Goal: Task Accomplishment & Management: Manage account settings

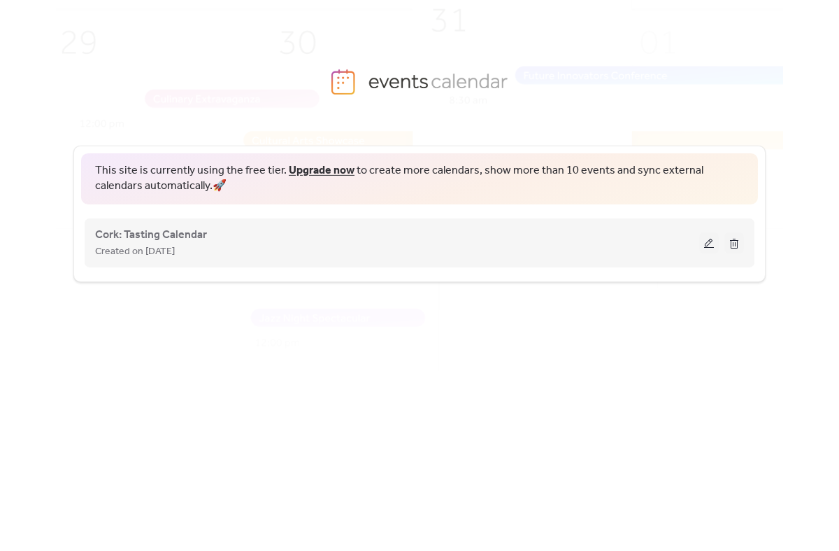
click at [705, 243] on button at bounding box center [710, 242] width 20 height 21
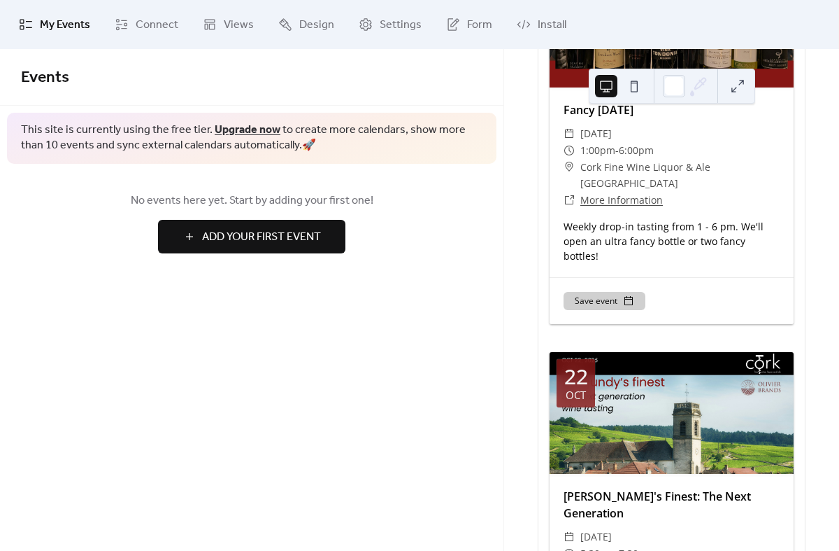
scroll to position [2192, 0]
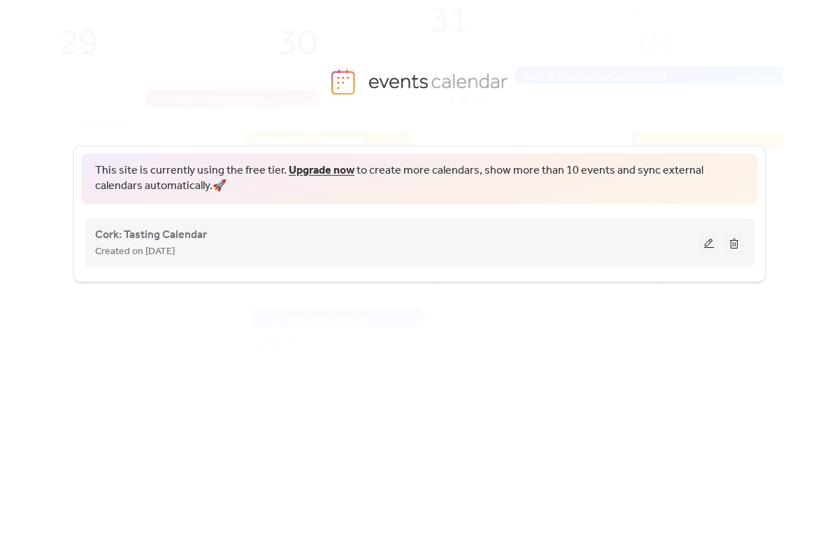
click at [711, 238] on button at bounding box center [710, 242] width 20 height 21
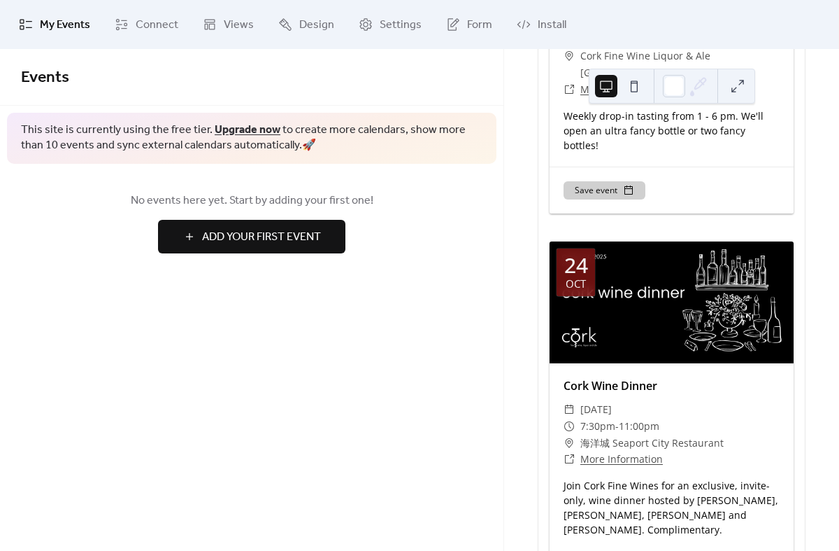
scroll to position [3413, 0]
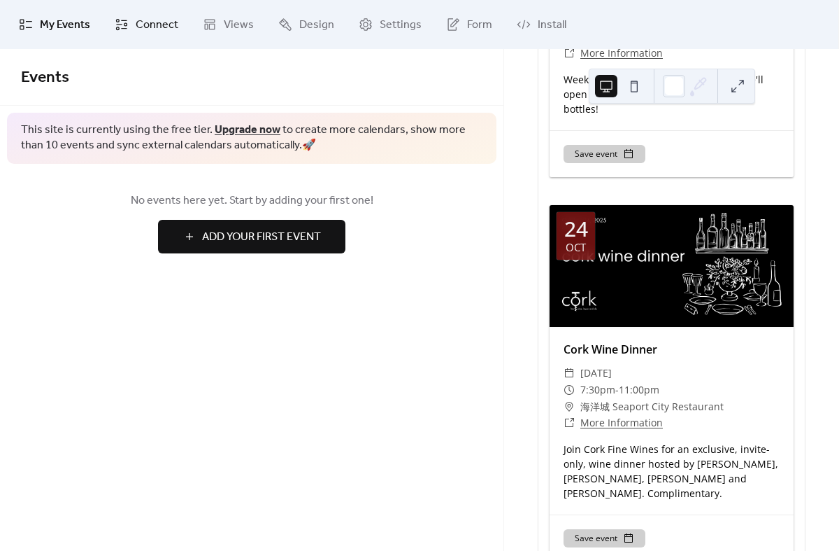
click at [161, 30] on span "Connect" at bounding box center [157, 25] width 43 height 17
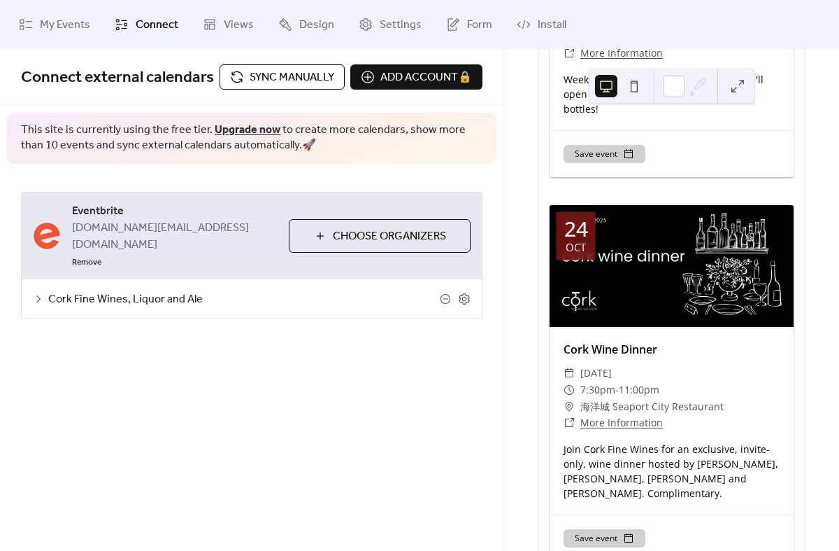
click at [253, 74] on span "Sync manually" at bounding box center [292, 77] width 85 height 17
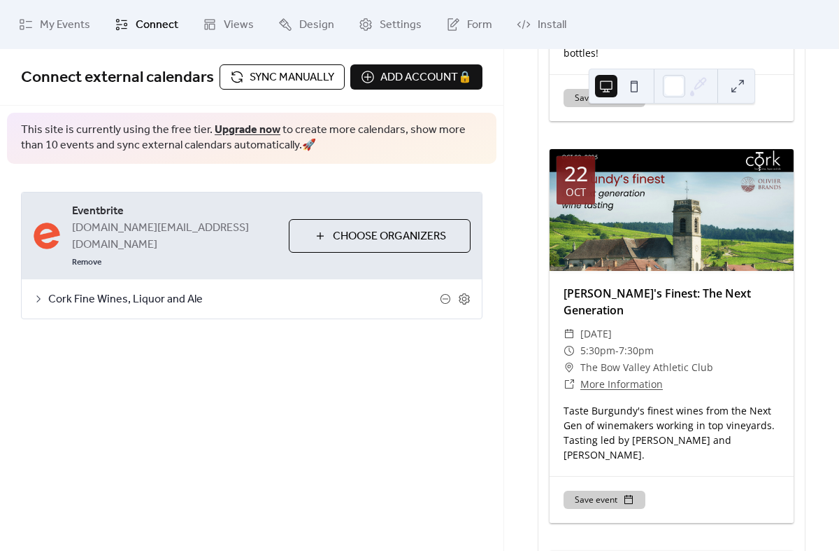
scroll to position [2292, 0]
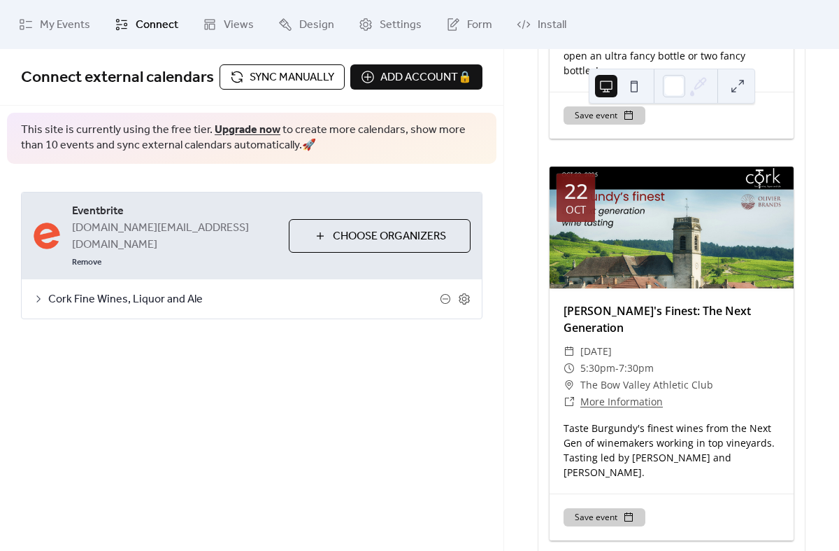
click at [252, 82] on span "Sync manually" at bounding box center [292, 77] width 85 height 17
click at [227, 28] on span "Views" at bounding box center [239, 25] width 30 height 17
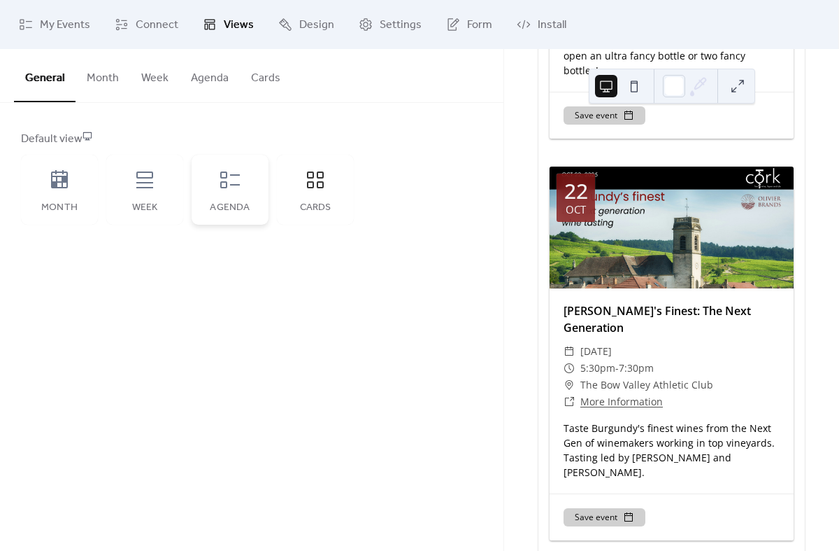
click at [226, 204] on div "Agenda" at bounding box center [230, 207] width 49 height 11
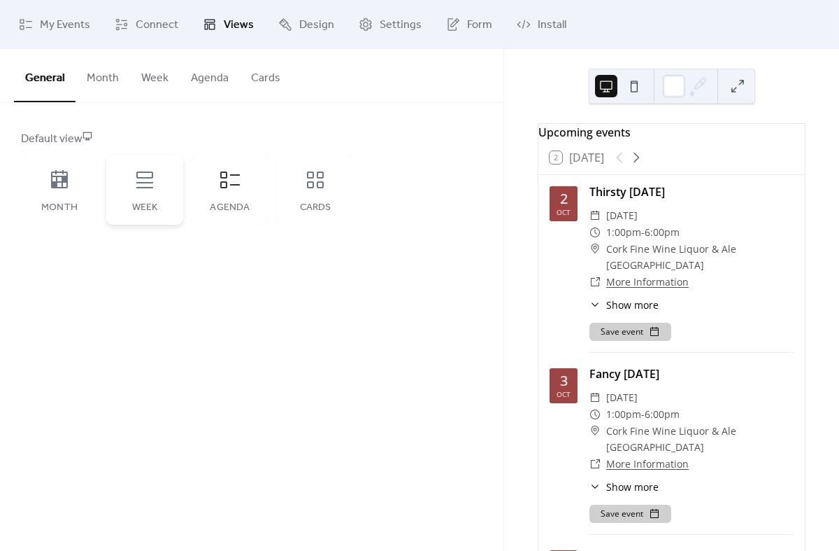
click at [170, 193] on div "Week" at bounding box center [144, 190] width 77 height 70
click at [69, 180] on icon at bounding box center [59, 180] width 22 height 22
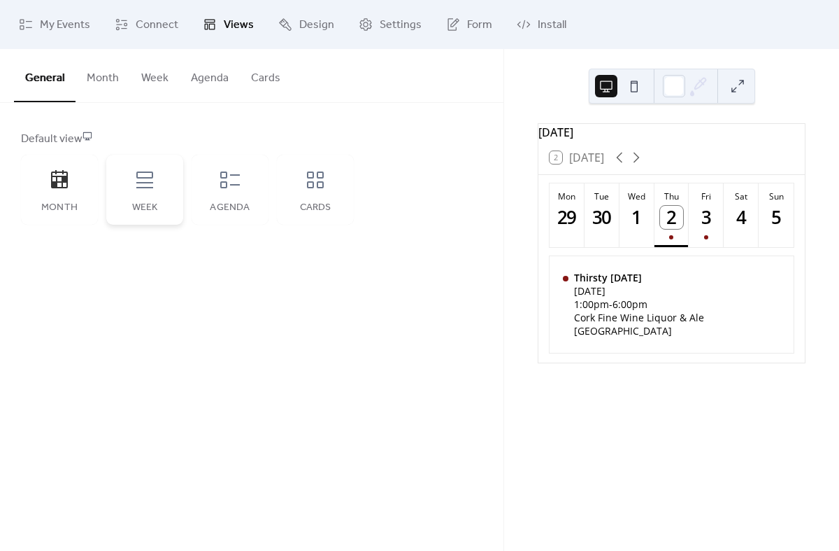
click at [115, 192] on div "Week" at bounding box center [144, 190] width 77 height 70
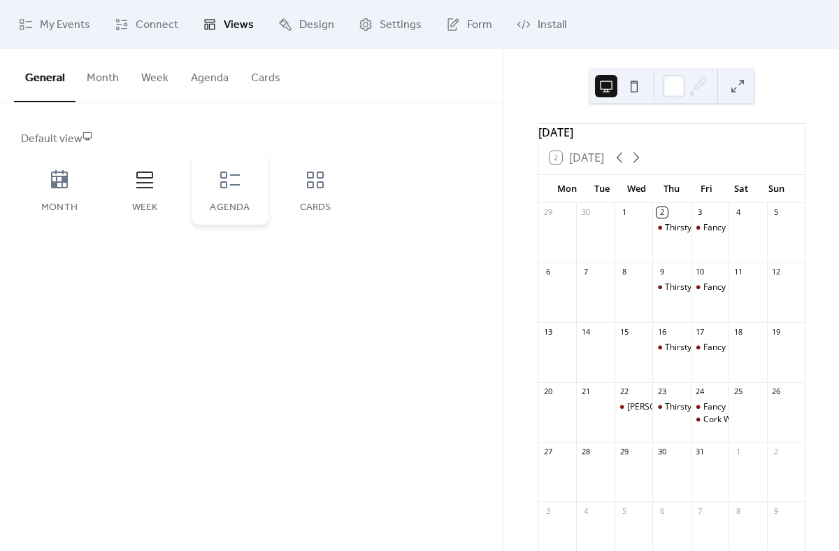
click at [239, 201] on div "Agenda" at bounding box center [230, 190] width 77 height 70
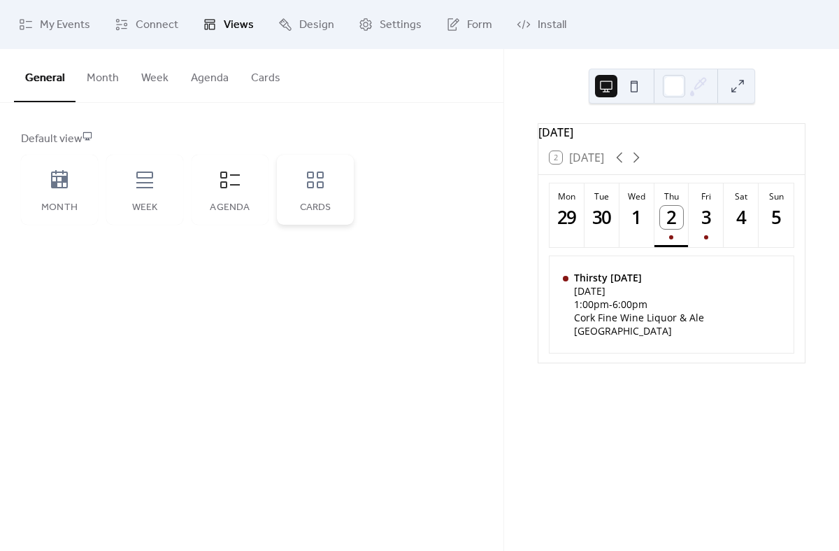
click at [301, 200] on div "Cards" at bounding box center [315, 190] width 77 height 70
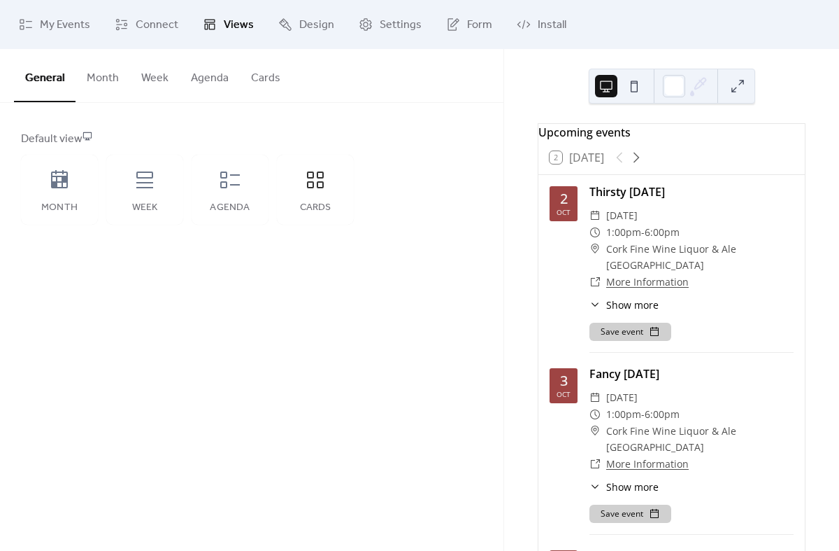
click at [257, 85] on button "Cards" at bounding box center [266, 75] width 52 height 52
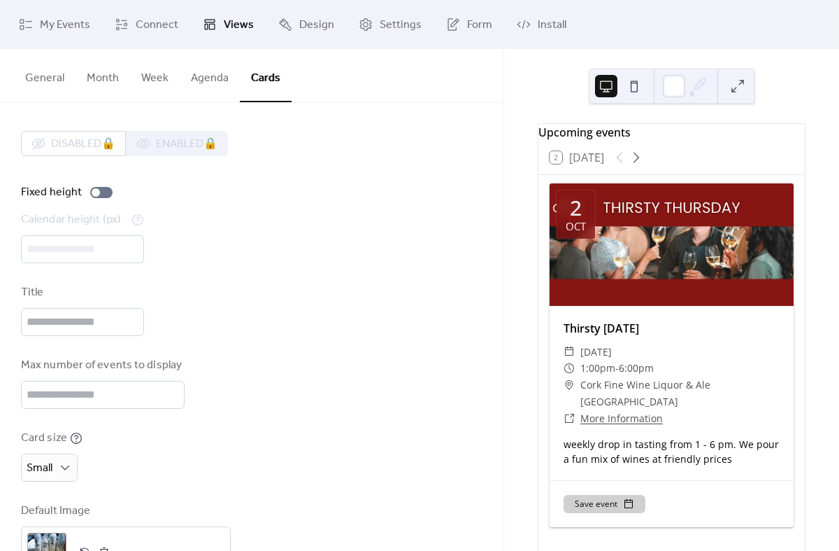
scroll to position [55, 0]
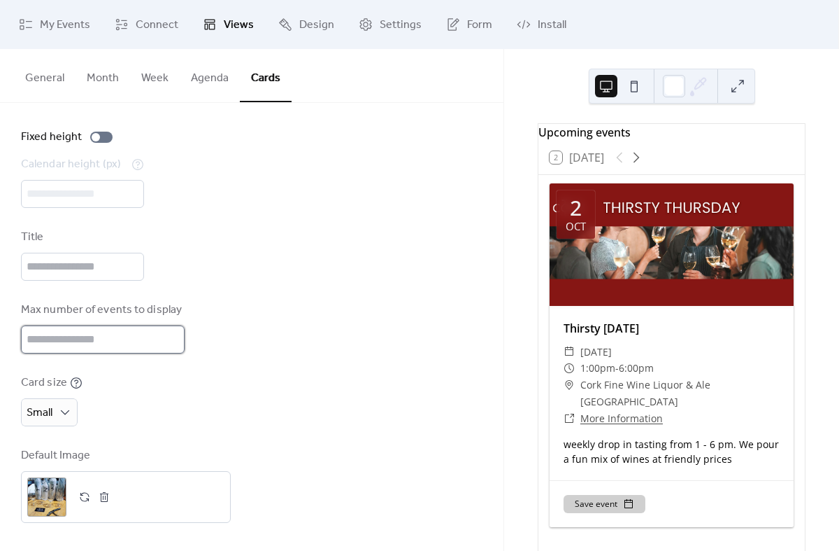
click at [136, 338] on input "**" at bounding box center [103, 339] width 164 height 28
type input "*"
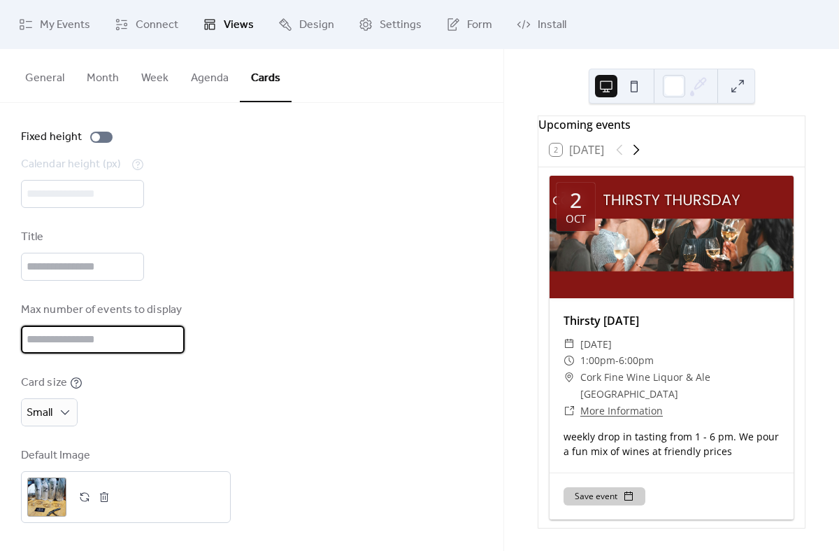
type input "*"
click at [638, 150] on icon at bounding box center [636, 149] width 17 height 17
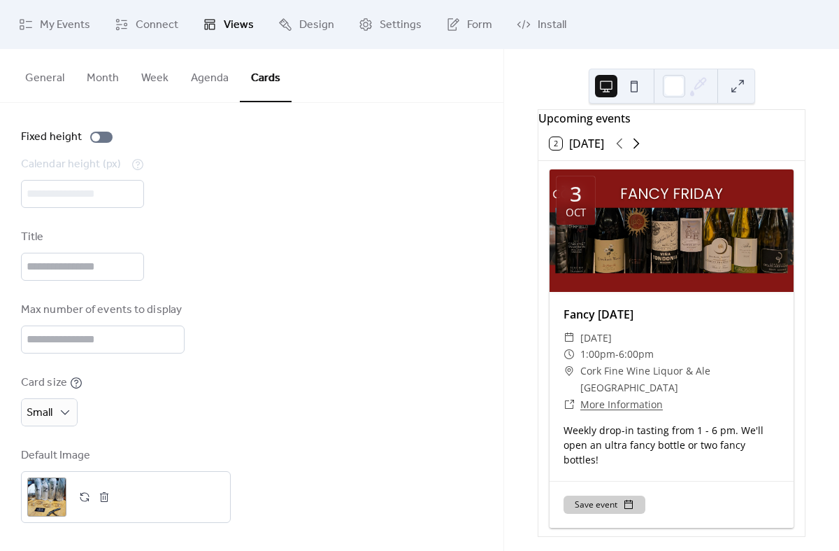
click at [638, 150] on icon at bounding box center [636, 143] width 17 height 17
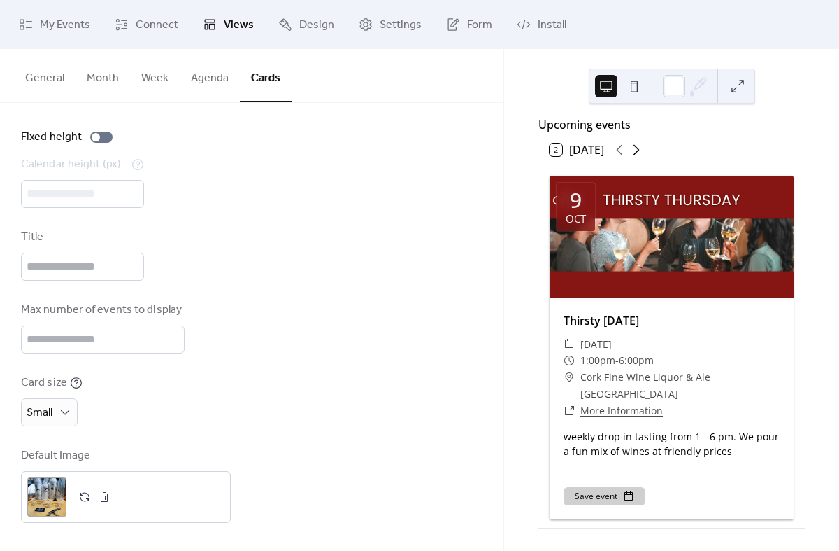
click at [638, 150] on icon at bounding box center [636, 149] width 17 height 17
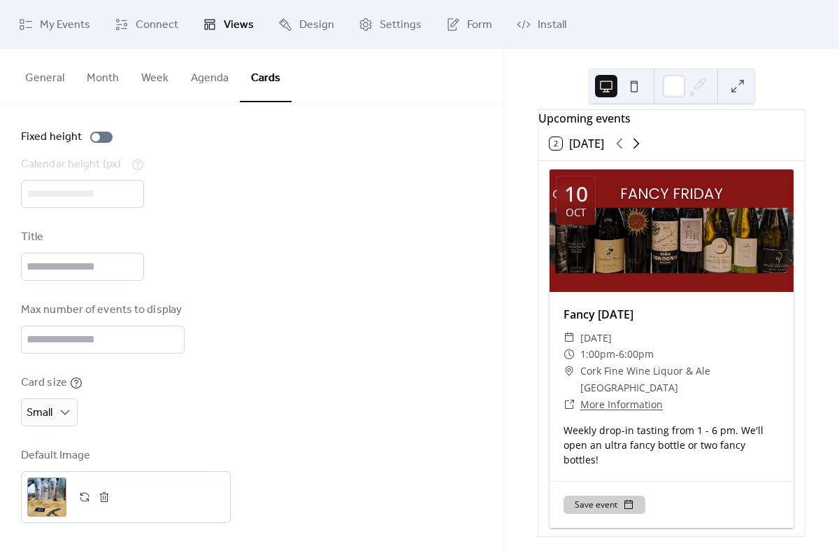
click at [638, 150] on icon at bounding box center [636, 143] width 17 height 17
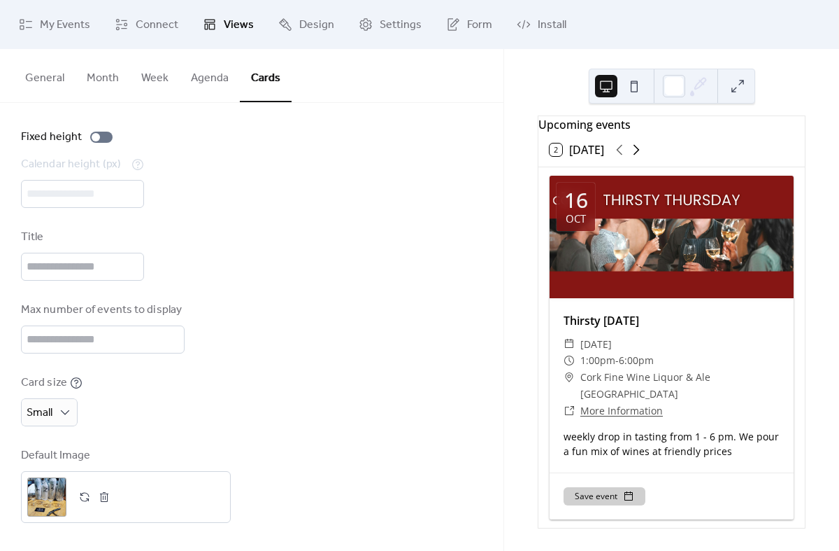
click at [638, 150] on icon at bounding box center [636, 149] width 17 height 17
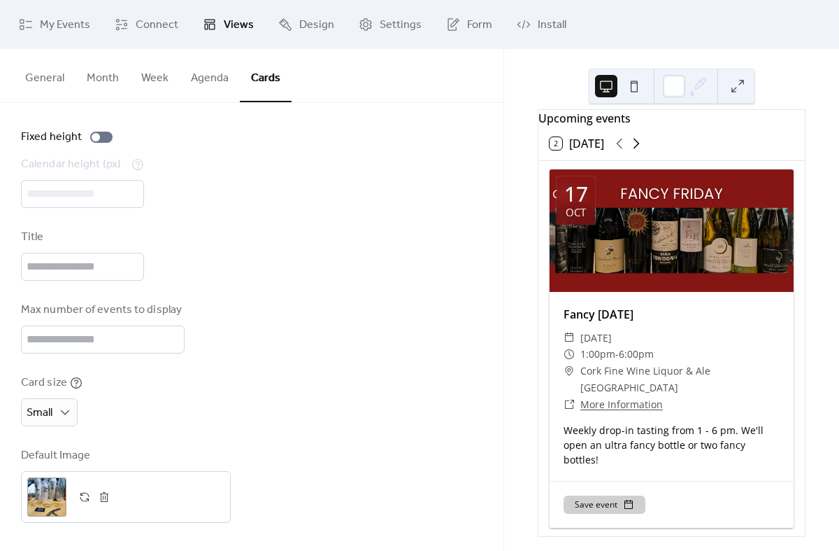
click at [638, 150] on icon at bounding box center [636, 143] width 17 height 17
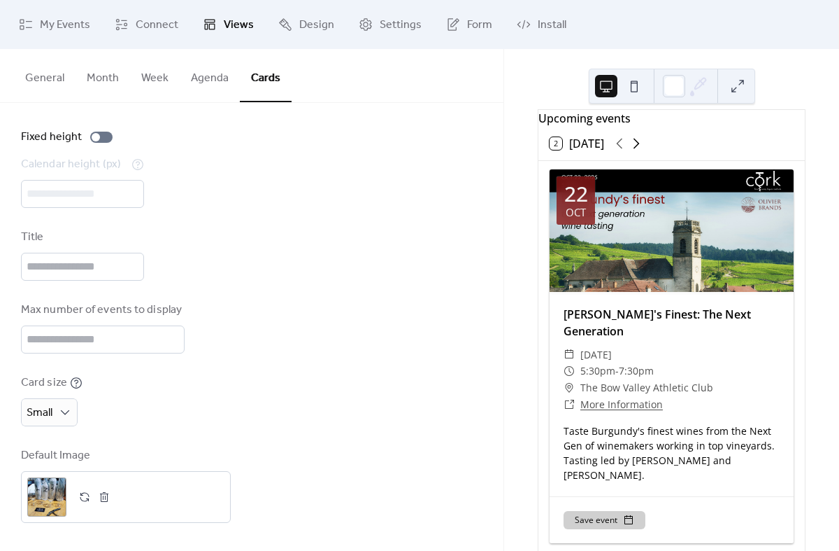
click at [638, 150] on icon at bounding box center [636, 143] width 17 height 17
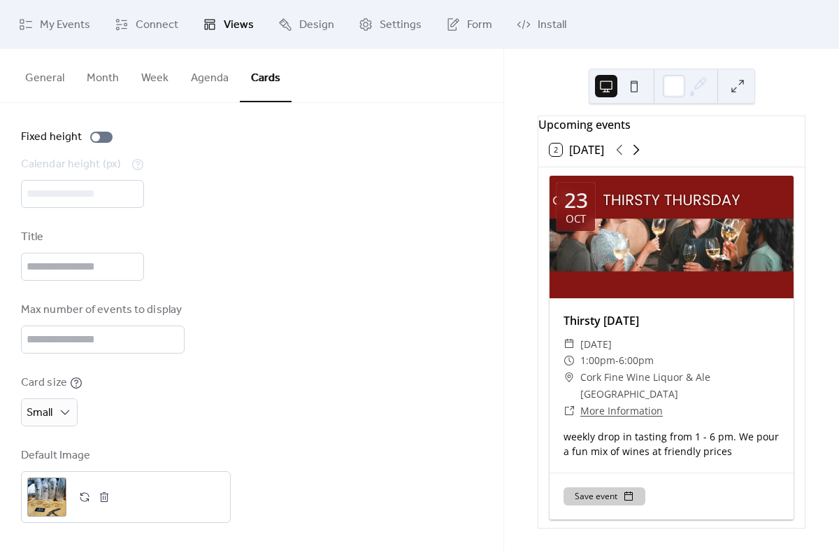
click at [635, 148] on icon at bounding box center [636, 149] width 17 height 17
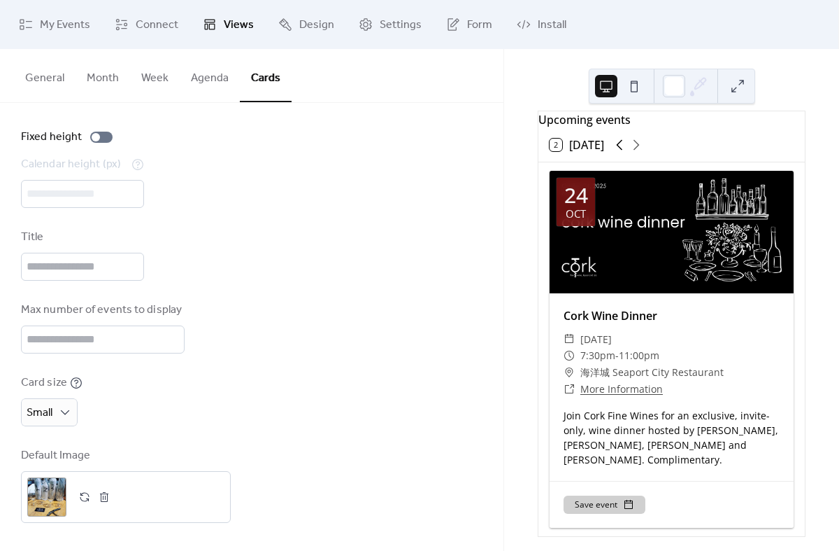
click at [614, 150] on icon at bounding box center [619, 144] width 17 height 17
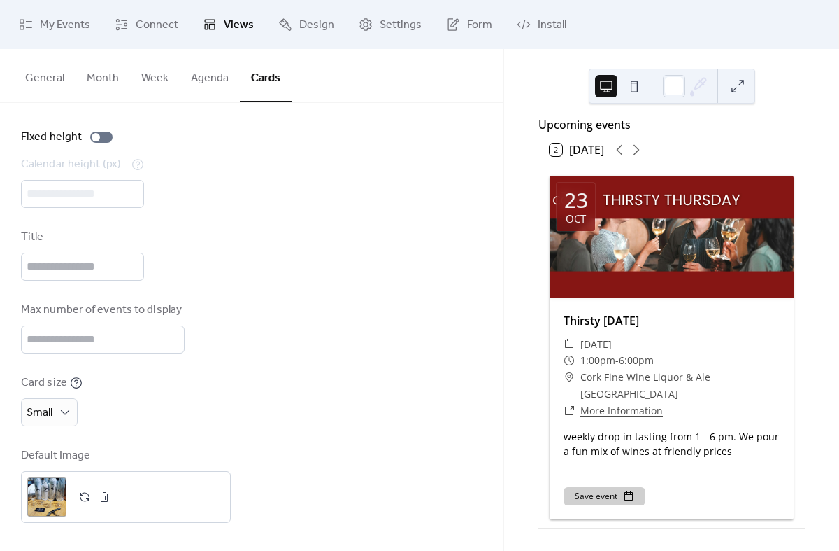
scroll to position [0, 0]
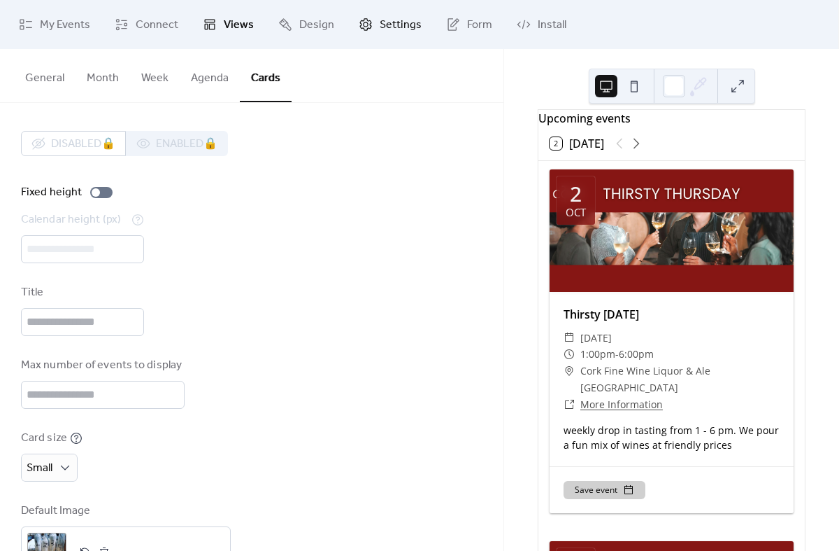
click at [374, 27] on link "Settings" at bounding box center [390, 25] width 84 height 38
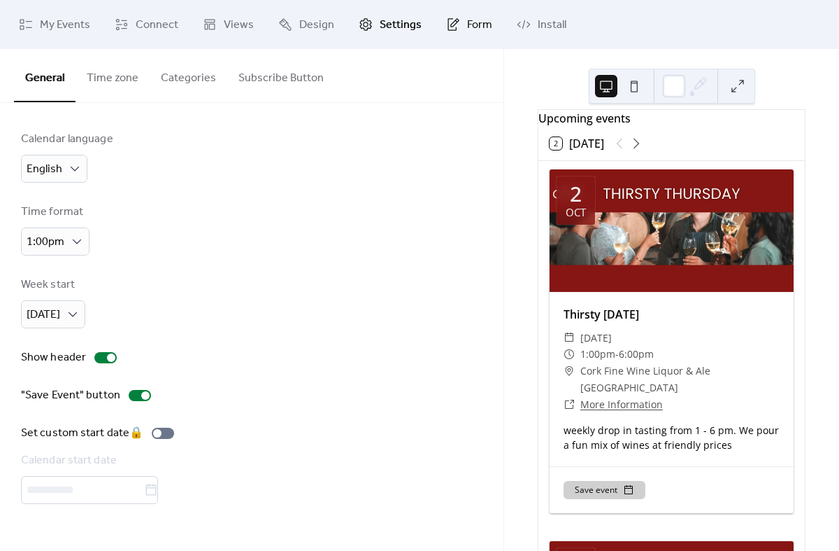
click at [474, 19] on span "Form" at bounding box center [479, 25] width 25 height 17
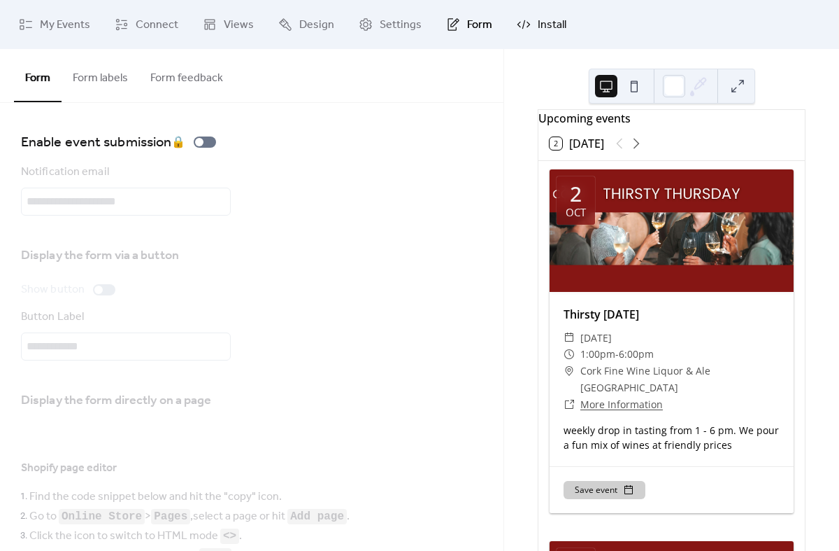
click at [544, 24] on span "Install" at bounding box center [552, 25] width 29 height 17
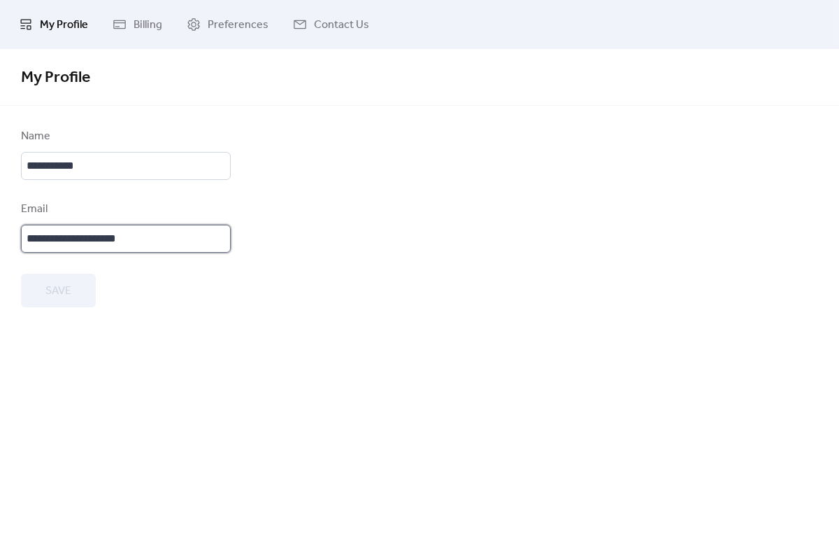
click at [126, 237] on input "**********" at bounding box center [126, 239] width 210 height 28
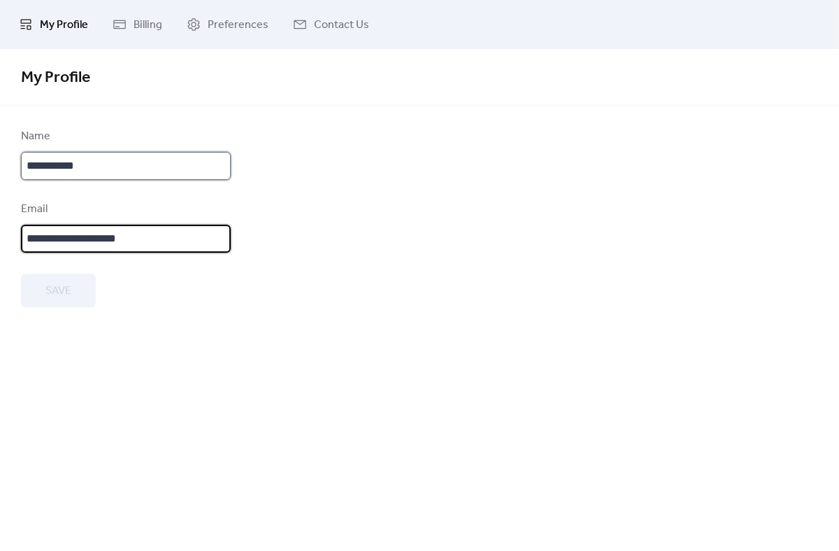
click at [92, 165] on input "**********" at bounding box center [126, 166] width 210 height 28
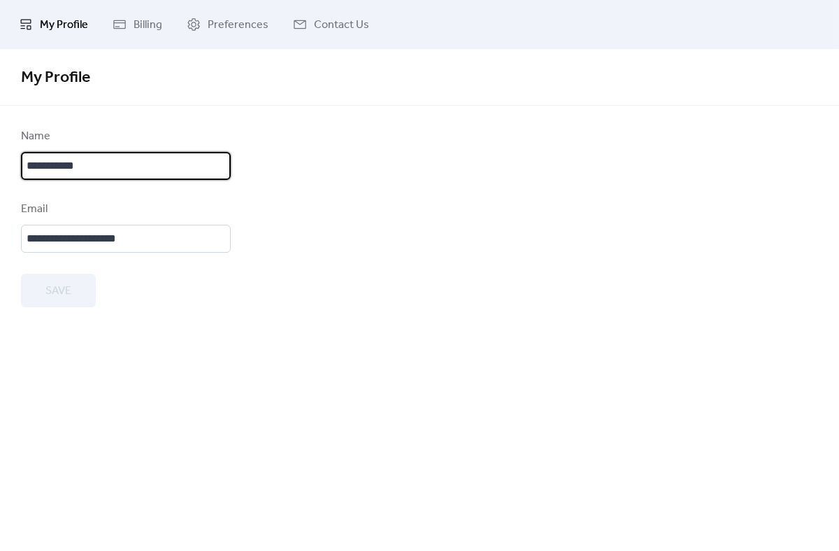
click at [92, 165] on input "**********" at bounding box center [126, 166] width 210 height 28
type input "**********"
click at [85, 241] on input "**********" at bounding box center [126, 239] width 210 height 28
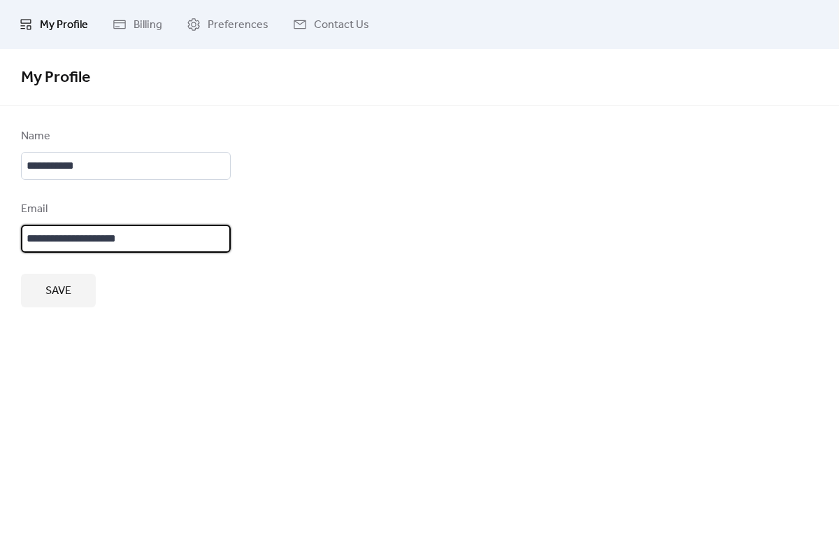
click at [85, 241] on input "**********" at bounding box center [126, 239] width 210 height 28
click at [45, 238] on input "**********" at bounding box center [126, 239] width 210 height 28
drag, startPoint x: 45, startPoint y: 238, endPoint x: 19, endPoint y: 239, distance: 26.6
click at [19, 239] on div "**********" at bounding box center [419, 217] width 839 height 179
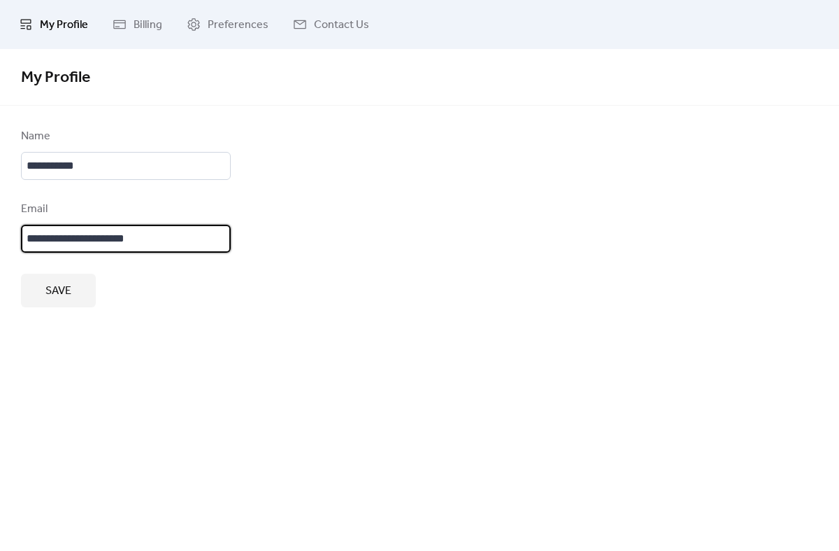
type input "**********"
click at [69, 283] on span "Save" at bounding box center [58, 291] width 26 height 17
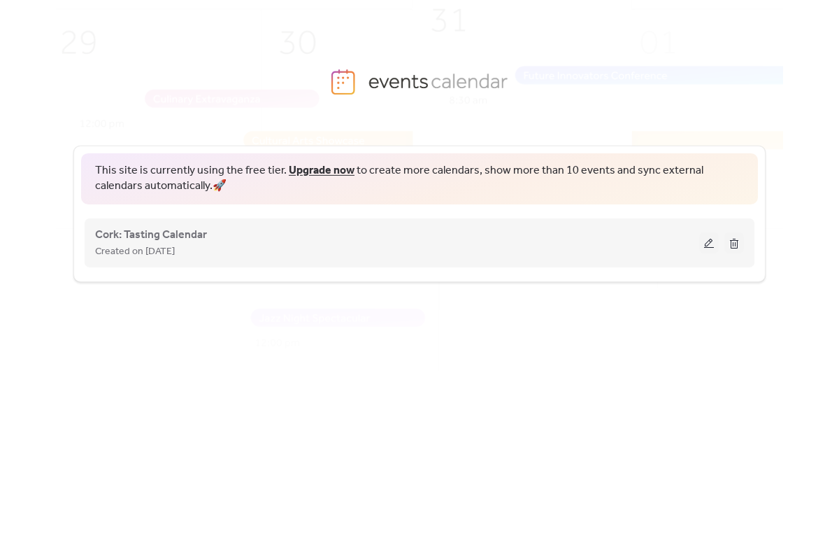
click at [707, 245] on button at bounding box center [710, 242] width 20 height 21
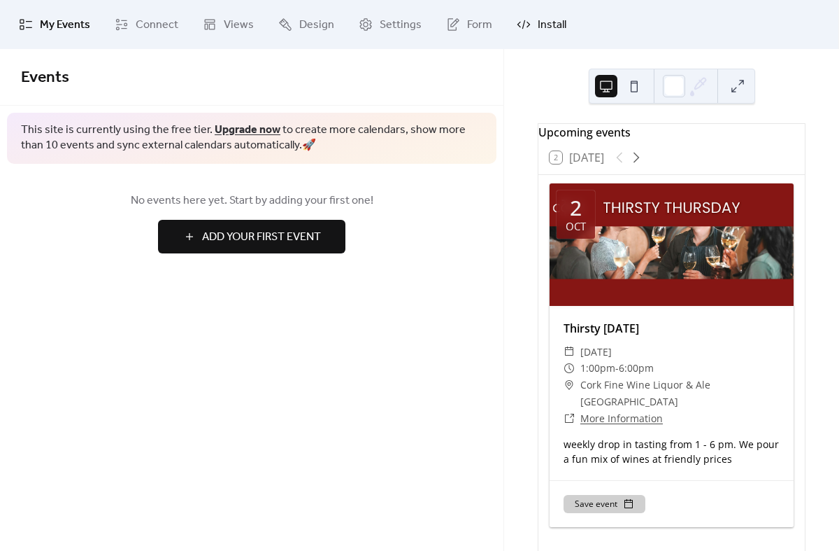
click at [543, 27] on span "Install" at bounding box center [552, 25] width 29 height 17
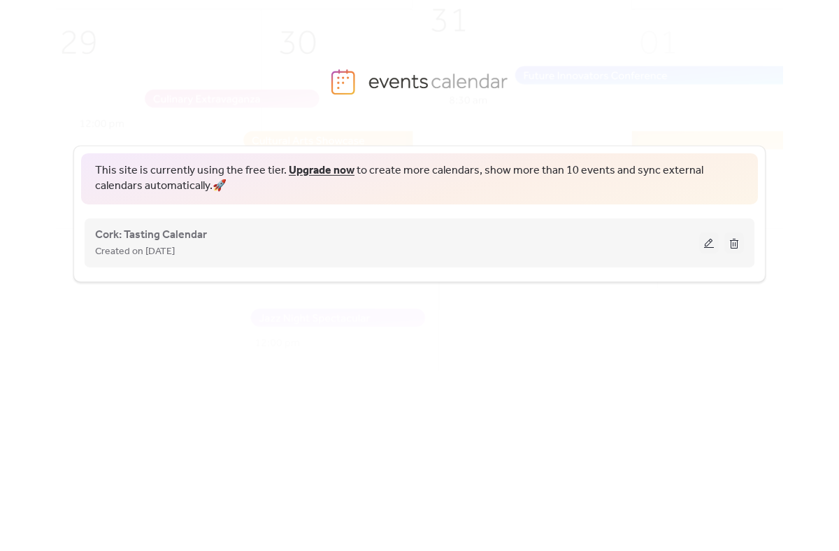
click at [710, 243] on button at bounding box center [710, 242] width 20 height 21
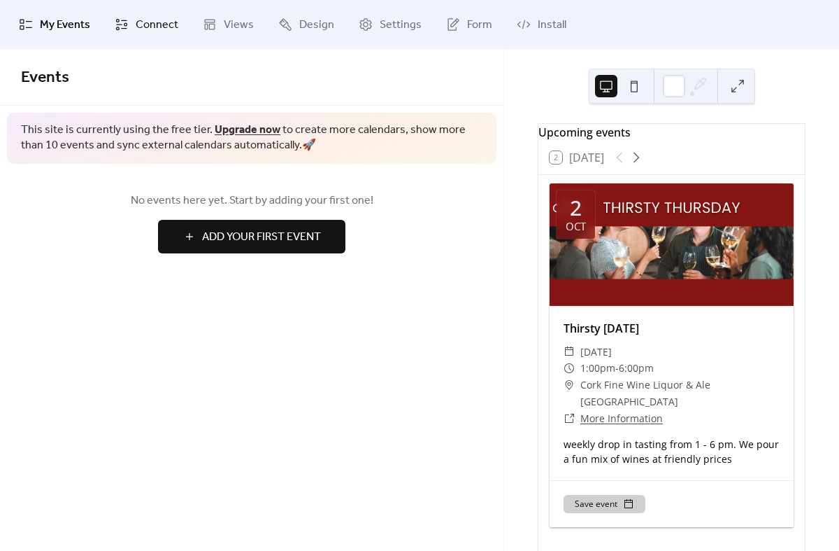
click at [161, 26] on span "Connect" at bounding box center [157, 25] width 43 height 17
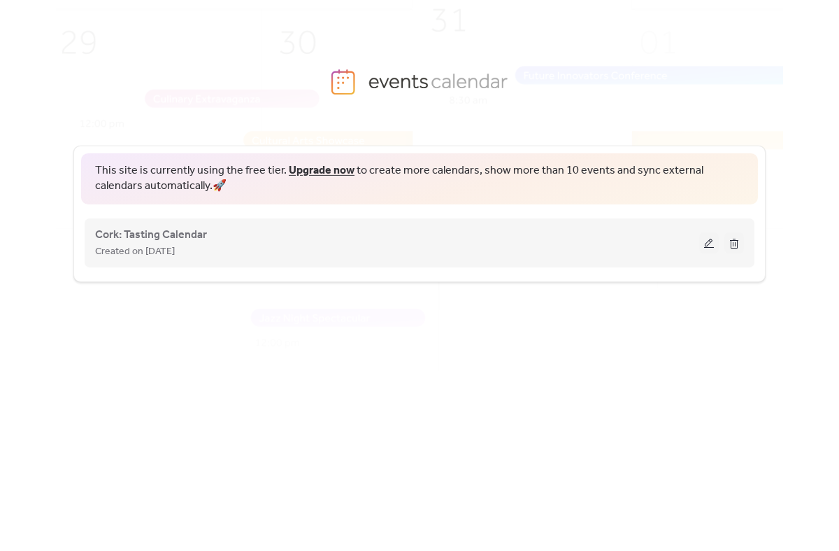
click at [711, 244] on button at bounding box center [710, 242] width 20 height 21
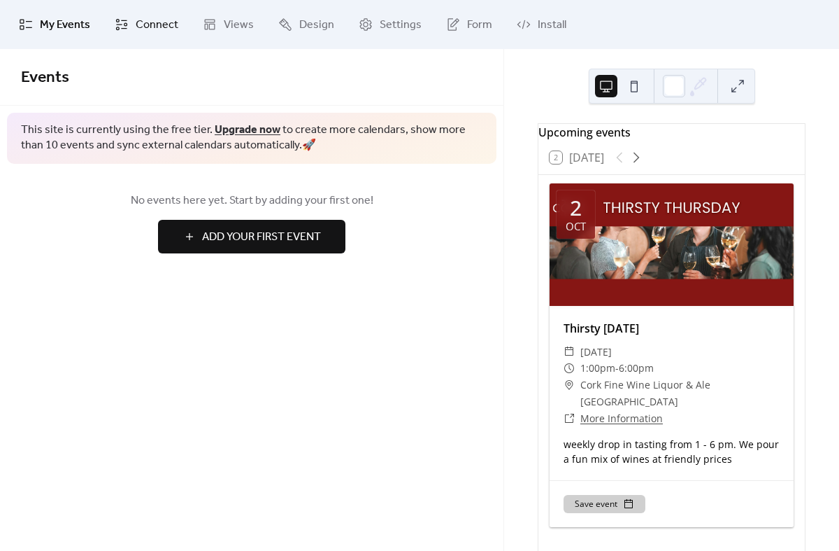
click at [147, 29] on span "Connect" at bounding box center [157, 25] width 43 height 17
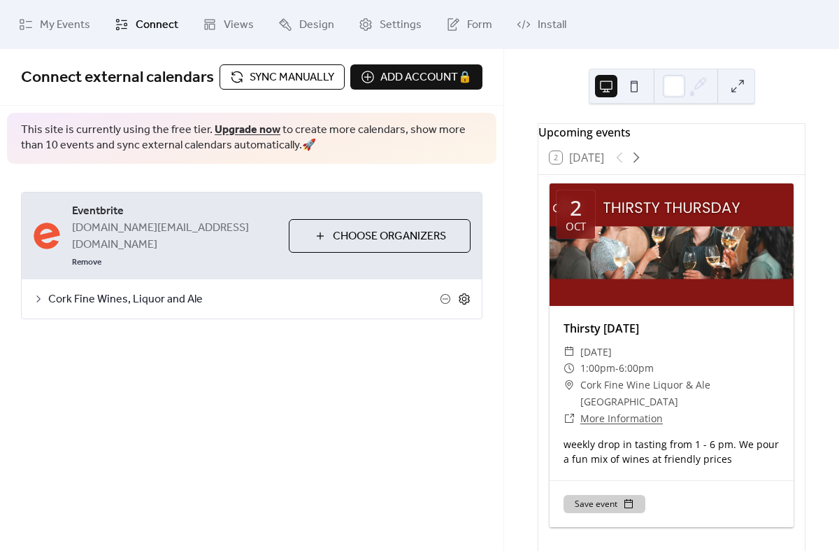
click at [468, 293] on icon at bounding box center [464, 298] width 10 height 11
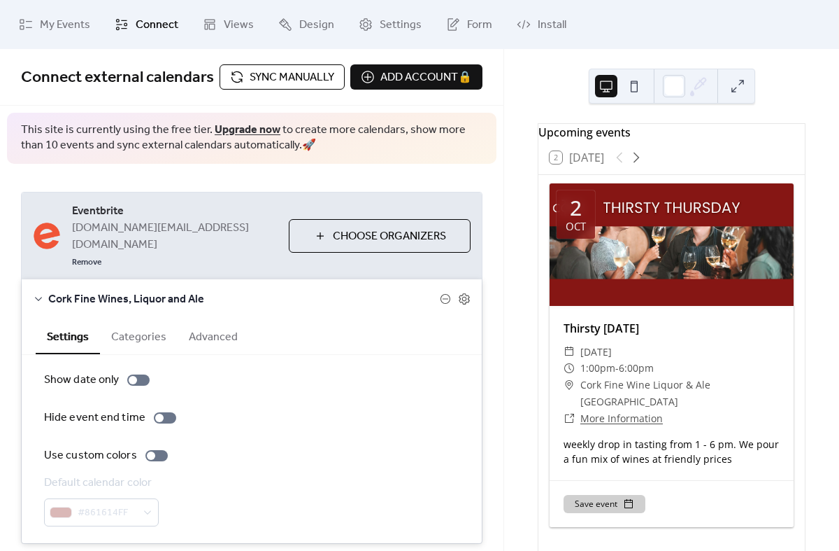
click at [157, 336] on button "Categories" at bounding box center [139, 335] width 78 height 34
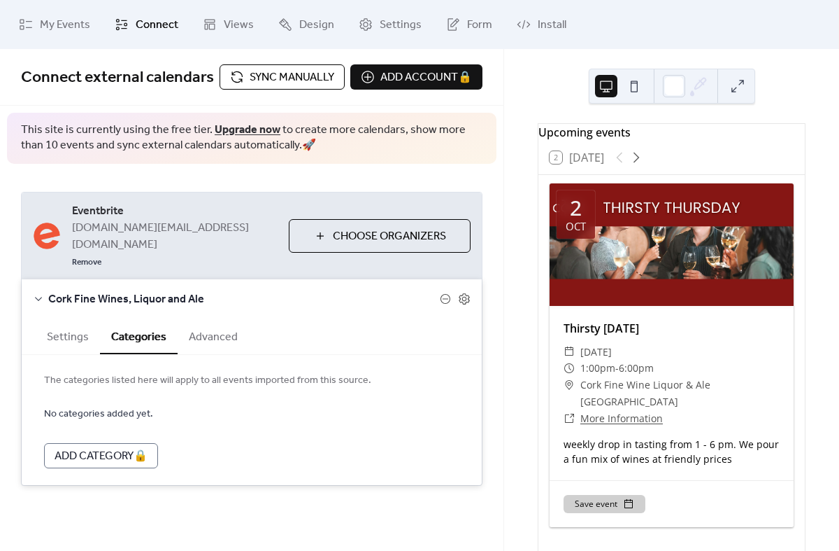
click at [198, 318] on button "Advanced" at bounding box center [213, 335] width 71 height 34
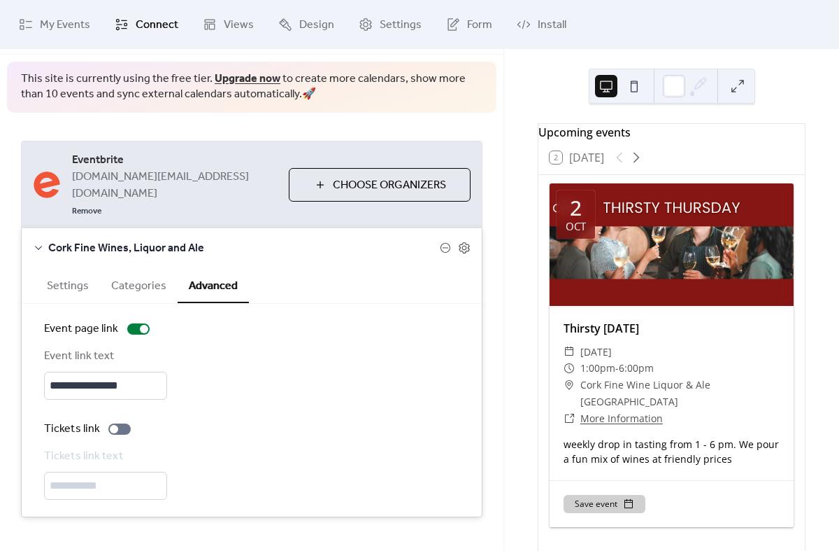
scroll to position [52, 0]
click at [441, 248] on icon at bounding box center [445, 246] width 11 height 11
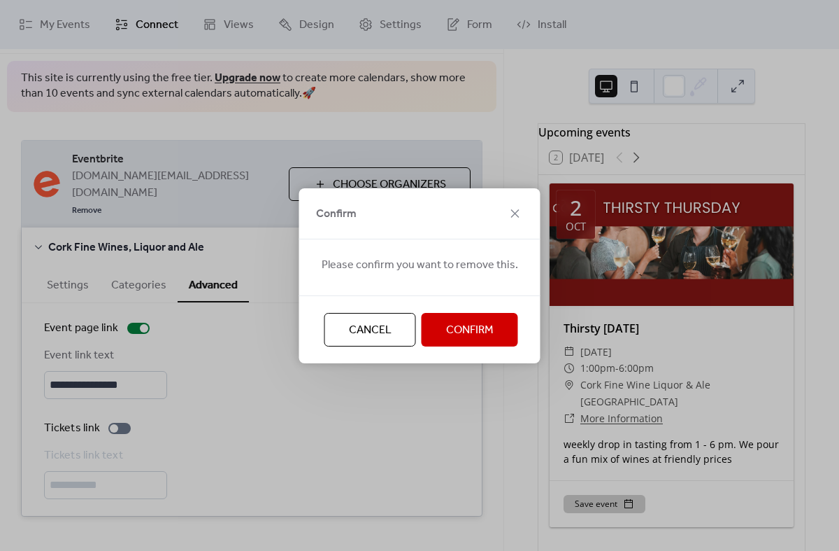
click at [380, 332] on span "Cancel" at bounding box center [370, 330] width 43 height 17
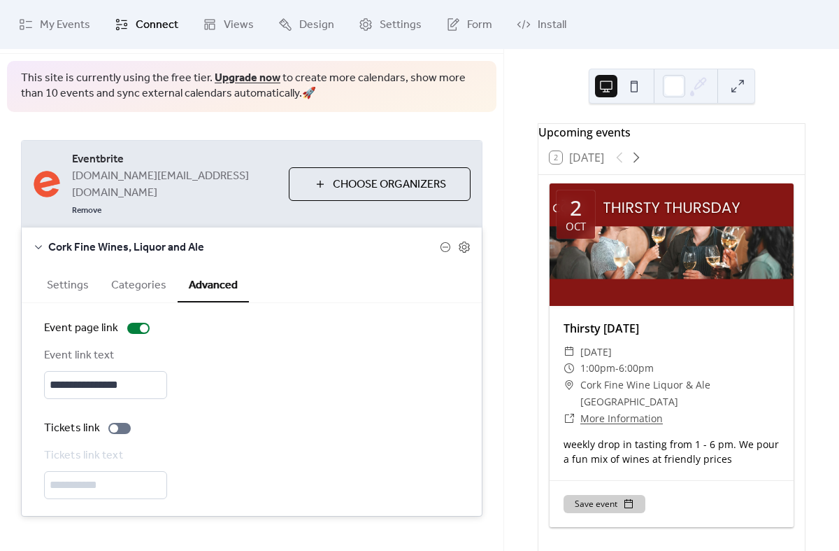
scroll to position [0, 0]
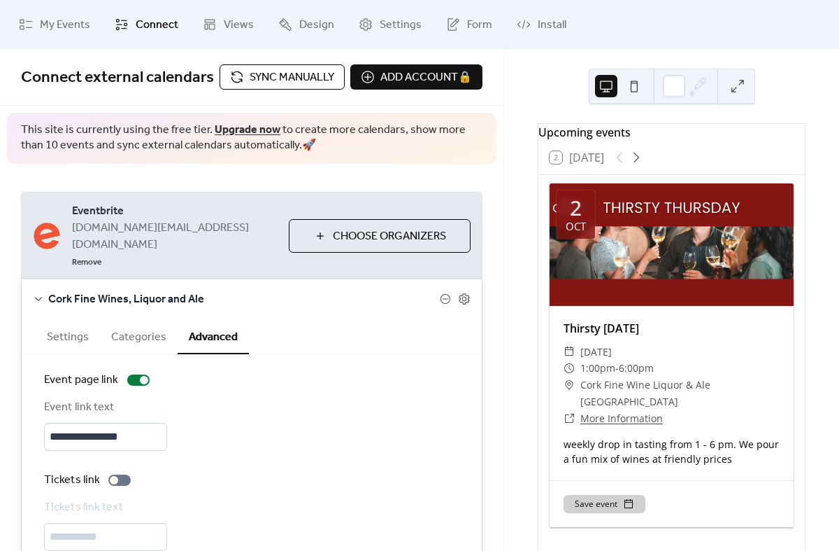
click at [171, 29] on span "Connect" at bounding box center [157, 25] width 43 height 17
click at [364, 25] on icon at bounding box center [366, 24] width 14 height 14
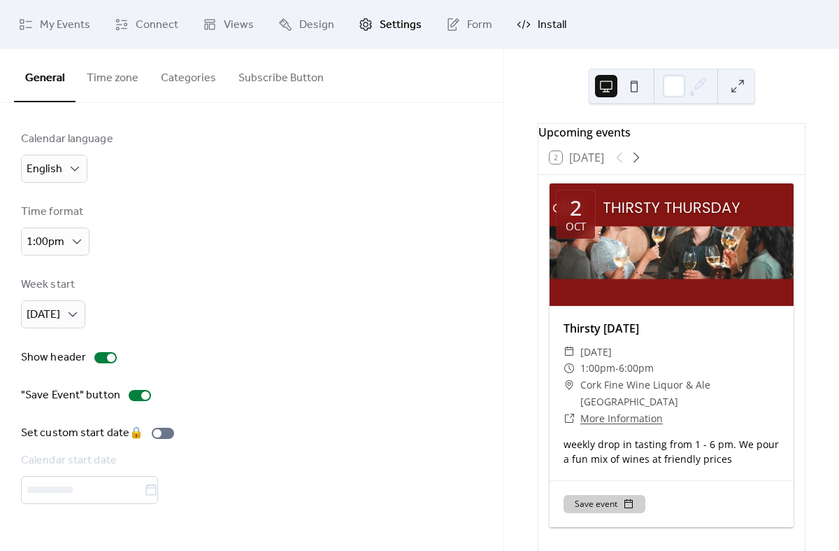
click at [523, 26] on icon at bounding box center [524, 24] width 3 height 9
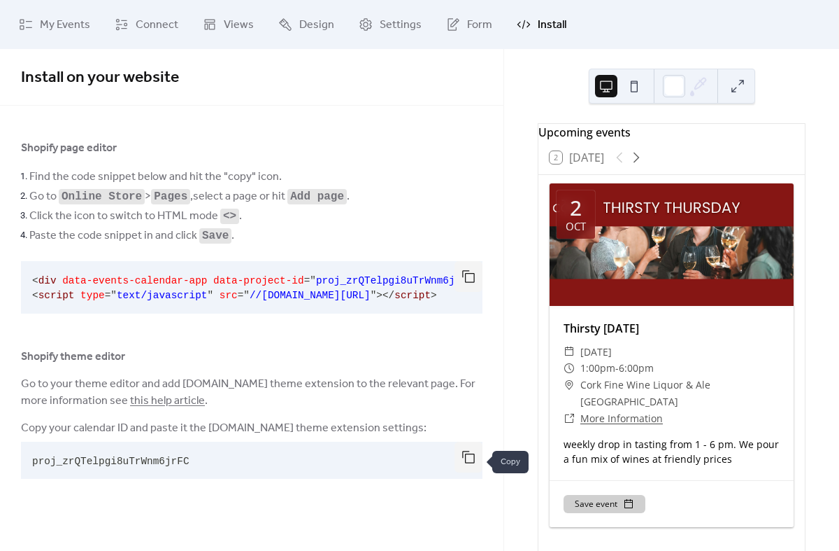
click at [463, 463] on button "button" at bounding box center [469, 456] width 28 height 31
click at [385, 26] on span "Settings" at bounding box center [401, 25] width 42 height 17
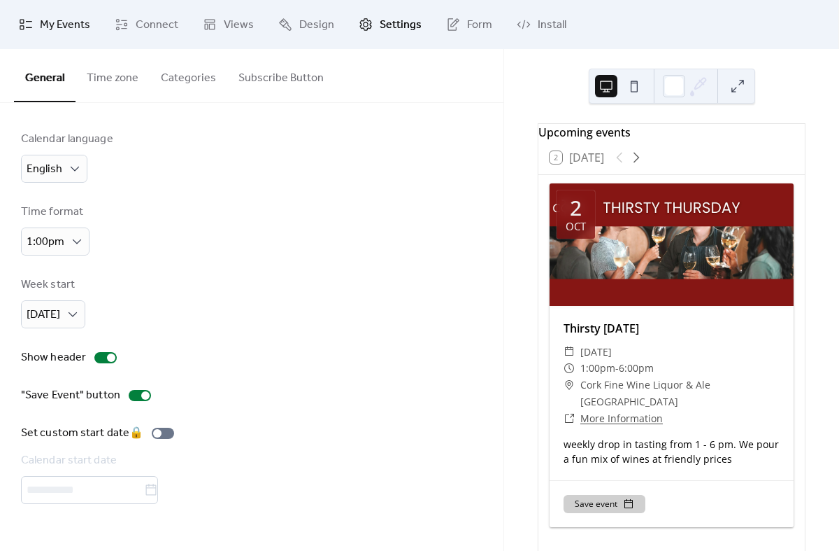
click at [78, 24] on span "My Events" at bounding box center [65, 25] width 50 height 17
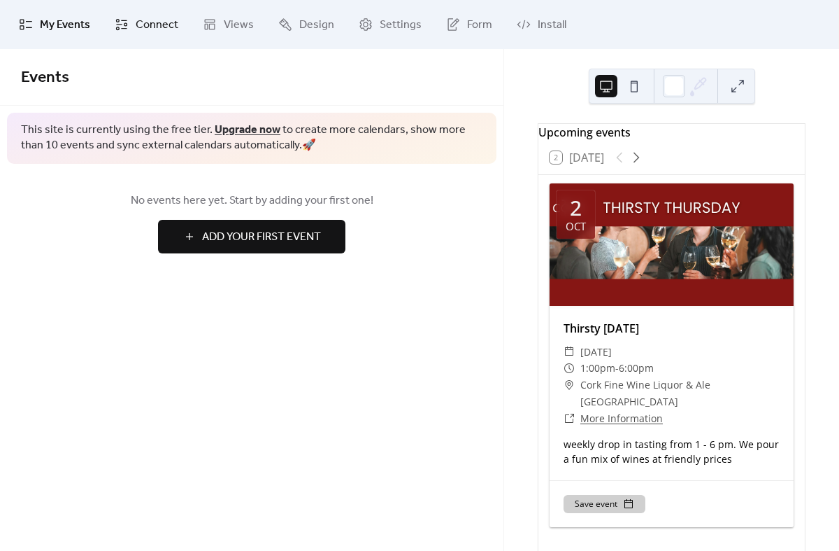
click at [159, 26] on span "Connect" at bounding box center [157, 25] width 43 height 17
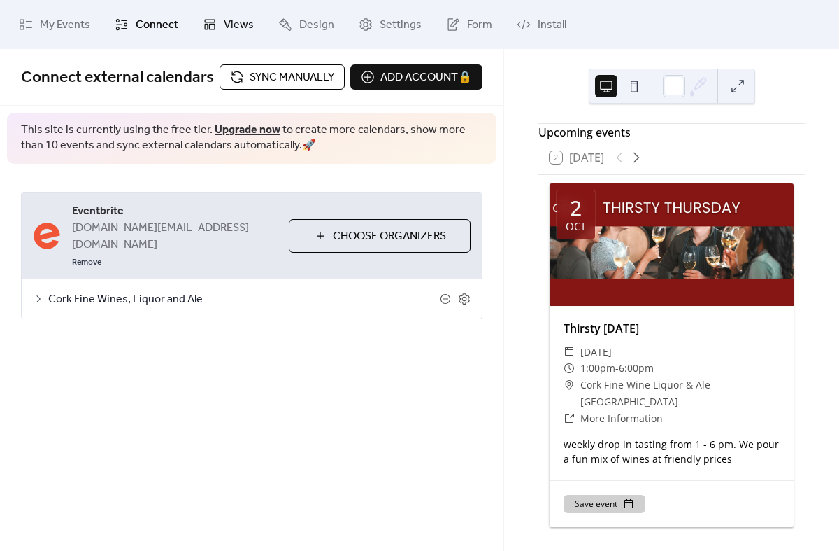
click at [225, 22] on span "Views" at bounding box center [239, 25] width 30 height 17
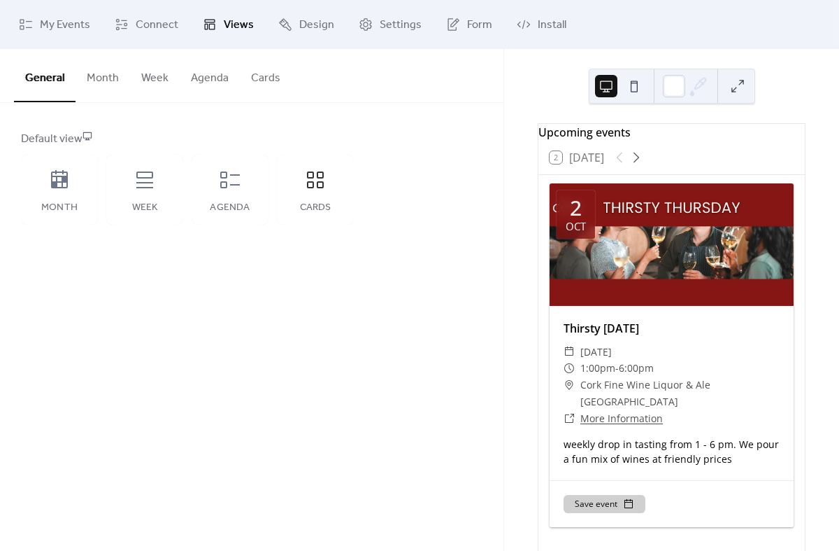
click at [276, 77] on button "Cards" at bounding box center [266, 75] width 52 height 52
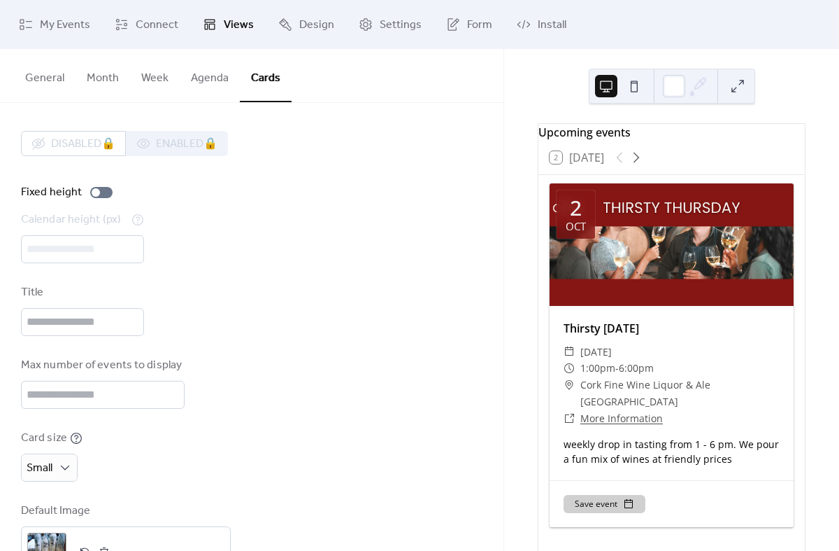
scroll to position [55, 0]
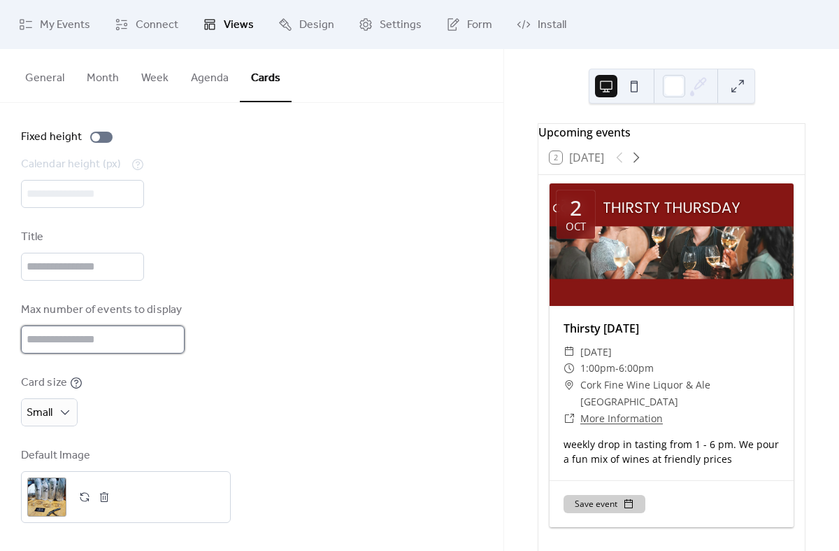
click at [101, 333] on input "*" at bounding box center [103, 339] width 164 height 28
type input "*"
click at [327, 17] on span "Design" at bounding box center [316, 25] width 35 height 17
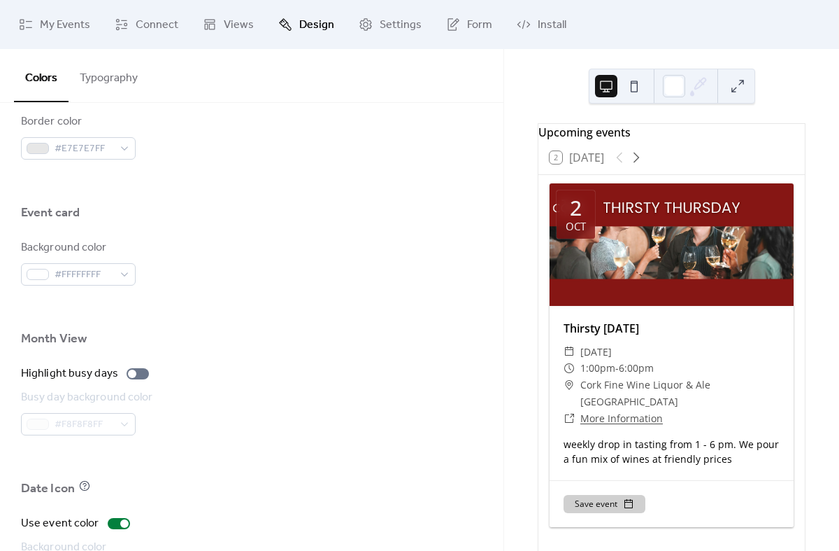
scroll to position [772, 0]
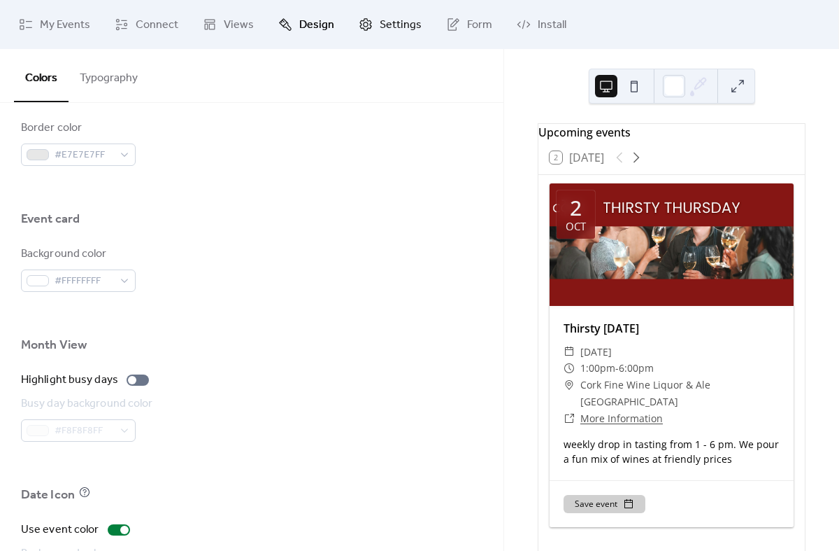
click at [396, 22] on span "Settings" at bounding box center [401, 25] width 42 height 17
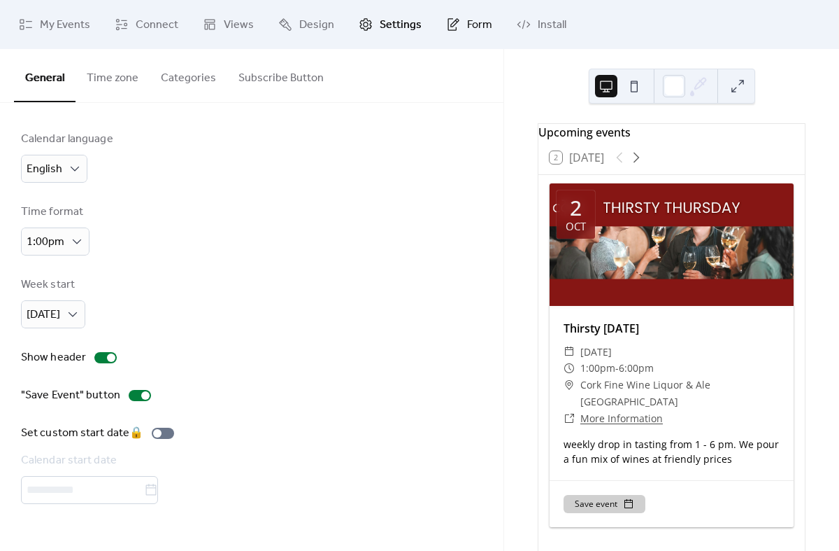
click at [483, 17] on span "Form" at bounding box center [479, 25] width 25 height 17
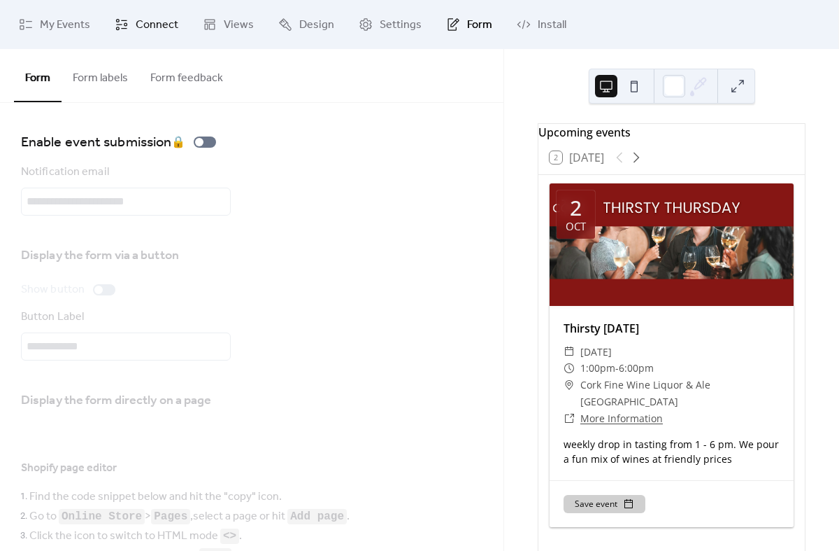
click at [150, 29] on span "Connect" at bounding box center [157, 25] width 43 height 17
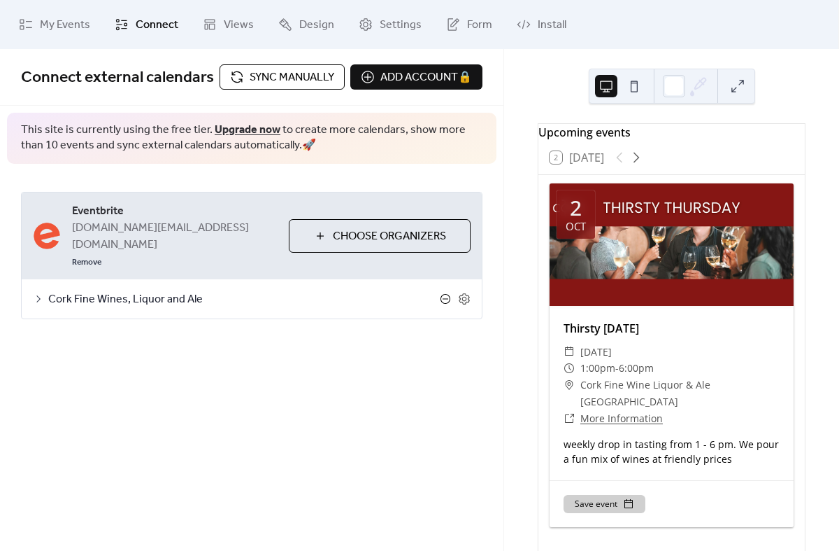
click at [444, 293] on icon at bounding box center [445, 298] width 11 height 11
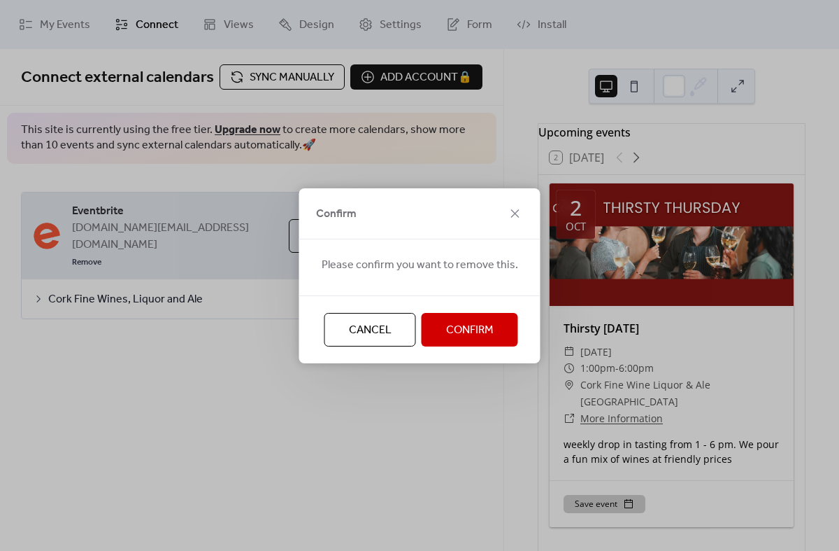
click at [364, 339] on span "Cancel" at bounding box center [370, 330] width 43 height 17
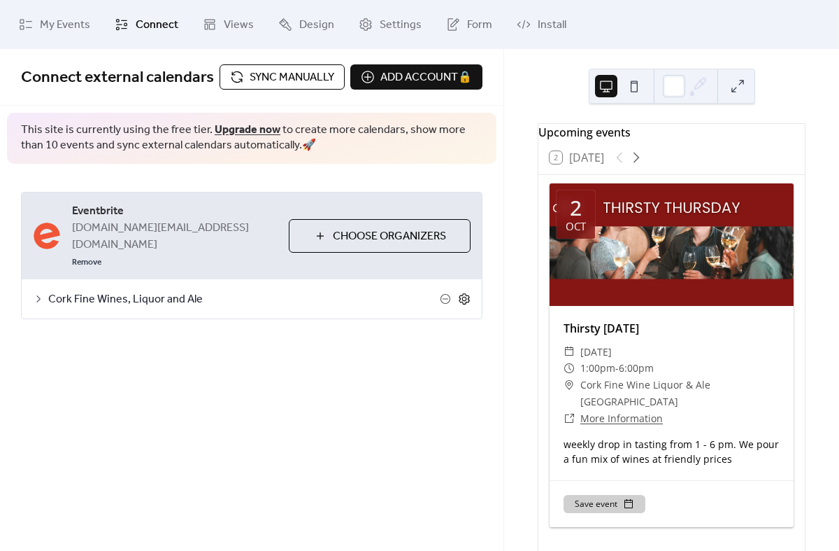
click at [464, 292] on icon at bounding box center [464, 298] width 13 height 13
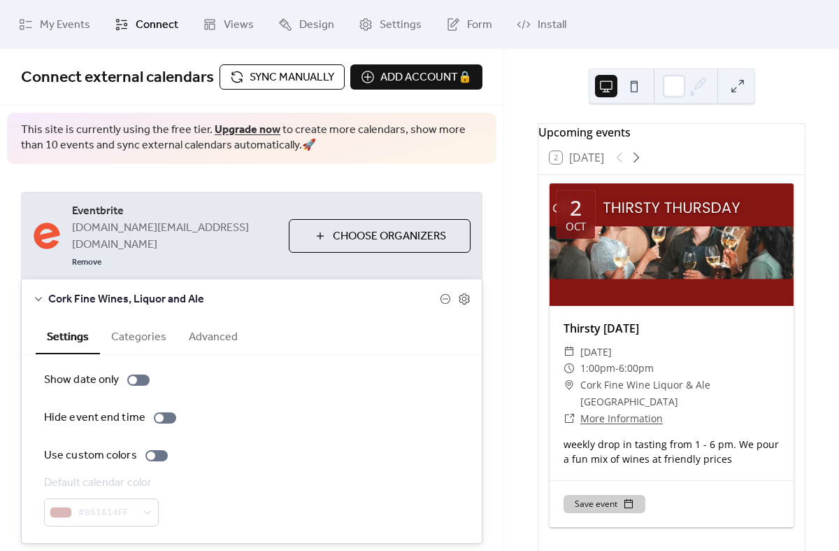
scroll to position [48, 0]
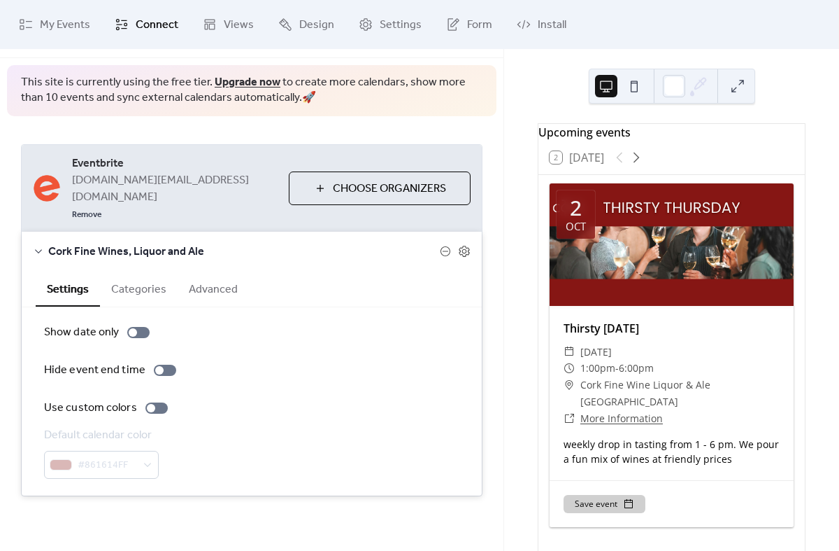
click at [124, 287] on button "Categories" at bounding box center [139, 288] width 78 height 34
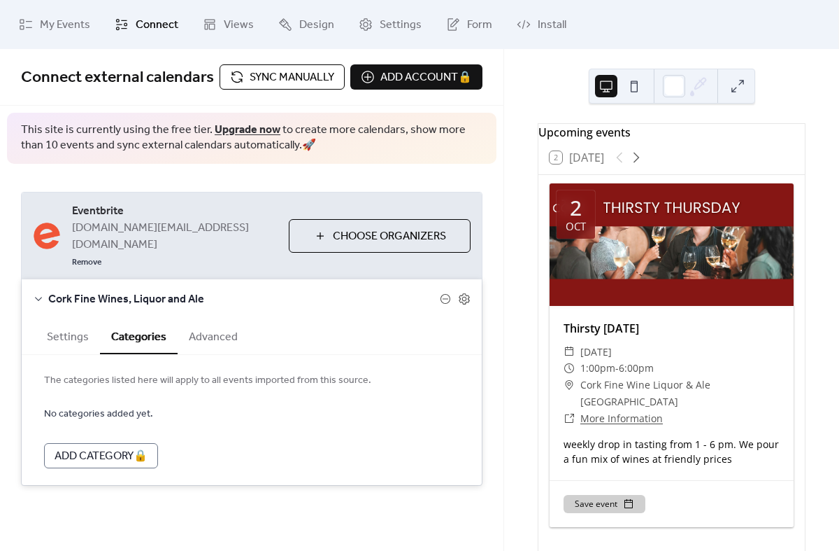
click at [194, 318] on button "Advanced" at bounding box center [213, 335] width 71 height 34
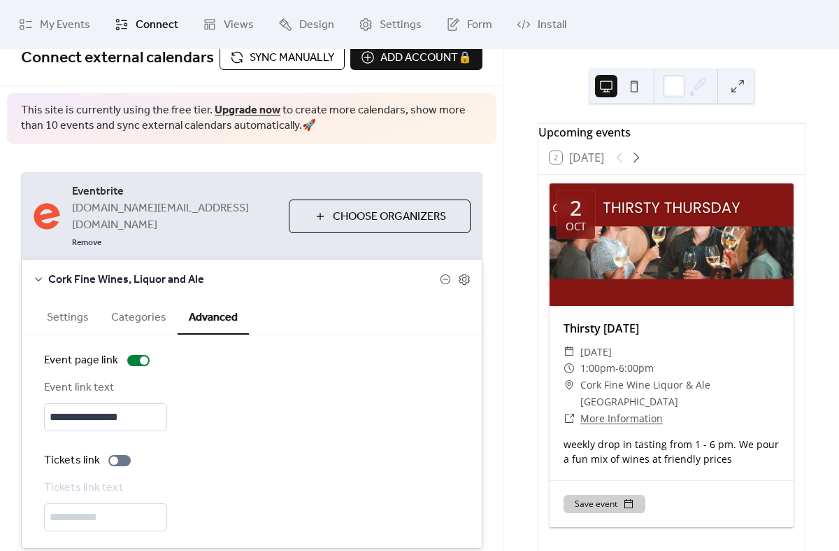
scroll to position [15, 0]
